Goal: Information Seeking & Learning: Learn about a topic

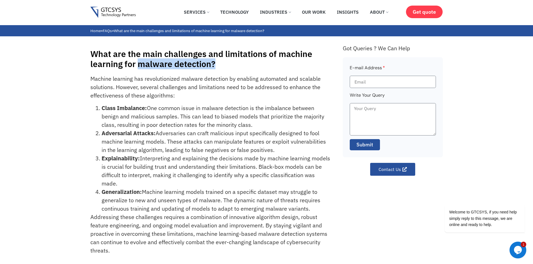
click at [212, 65] on h1 "What are the main challenges and limitations of machine learning for malware de…" at bounding box center [213, 59] width 247 height 20
click at [213, 113] on li "Class Imbalance: One common issue in malware detection is the imbalance between…" at bounding box center [216, 116] width 229 height 25
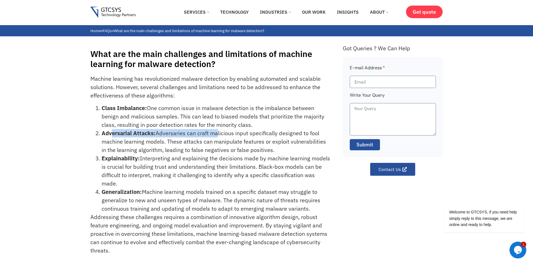
drag, startPoint x: 112, startPoint y: 134, endPoint x: 216, endPoint y: 131, distance: 103.8
click at [216, 131] on li "Adversarial Attacks: Adversaries can craft malicious input specifically designe…" at bounding box center [216, 141] width 229 height 25
click at [197, 133] on li "Adversarial Attacks: Adversaries can craft malicious input specifically designe…" at bounding box center [216, 141] width 229 height 25
drag, startPoint x: 162, startPoint y: 134, endPoint x: 314, endPoint y: 149, distance: 152.6
click at [314, 149] on li "Adversarial Attacks: Adversaries can craft malicious input specifically designe…" at bounding box center [216, 141] width 229 height 25
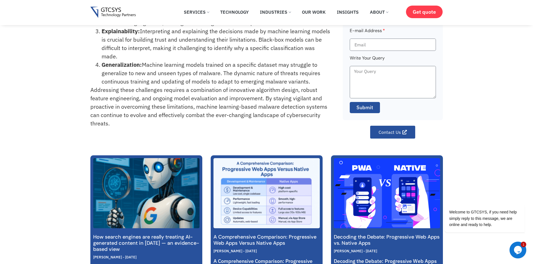
scroll to position [112, 0]
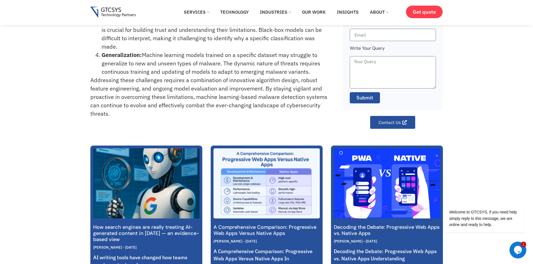
click at [190, 60] on li "Generalization: Machine learning models trained on a specific dataset may strug…" at bounding box center [216, 63] width 229 height 25
drag, startPoint x: 143, startPoint y: 53, endPoint x: 311, endPoint y: 72, distance: 169.4
click at [311, 72] on li "Generalization: Machine learning models trained on a specific dataset may strug…" at bounding box center [216, 63] width 229 height 25
copy li "Machine learning models trained on a specific dataset may struggle to generaliz…"
click at [64, 128] on div "What are the main challenges and limitations of machine learning for malware de…" at bounding box center [266, 14] width 533 height 230
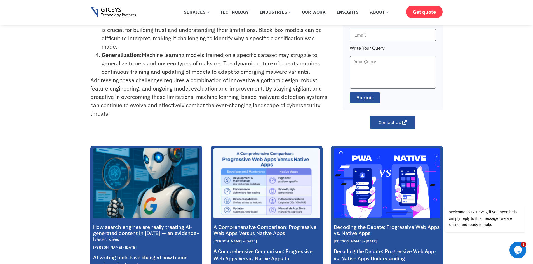
click at [60, 123] on div "What are the main challenges and limitations of machine learning for malware de…" at bounding box center [266, 14] width 533 height 230
click at [32, 141] on div "Home » FAQs » What are the main challenges and limitations of machine learning …" at bounding box center [266, 143] width 533 height 511
click at [56, 156] on div "How search engines are really treating AI-generated content in [DATE] — an evid…" at bounding box center [266, 213] width 533 height 135
